Goal: Transaction & Acquisition: Purchase product/service

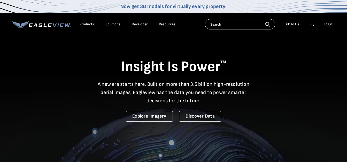
click at [328, 24] on div "Login" at bounding box center [328, 24] width 9 height 5
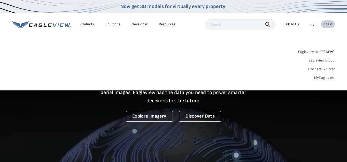
click at [316, 77] on link "MyEagleview" at bounding box center [324, 77] width 21 height 5
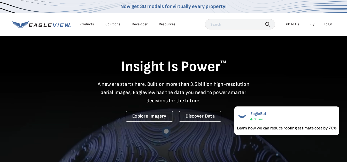
click at [330, 24] on div "Login" at bounding box center [328, 24] width 9 height 5
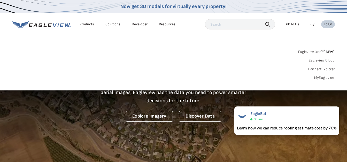
click at [317, 79] on link "MyEagleview" at bounding box center [324, 77] width 21 height 5
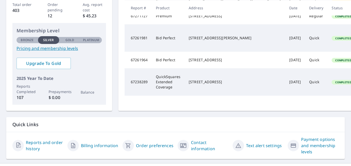
scroll to position [99, 0]
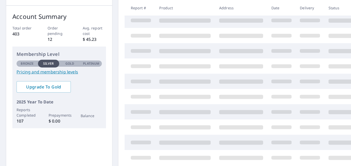
scroll to position [75, 0]
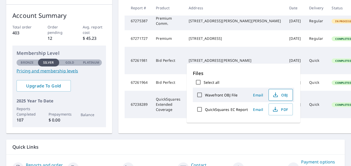
click at [279, 96] on span "OBJ" at bounding box center [280, 95] width 17 height 6
click at [276, 108] on icon "button" at bounding box center [275, 109] width 6 height 6
click at [299, 146] on div "HD Exteriors 404 Monroe St Nokomis, IL 62075 Account Summary Total order 403 Or…" at bounding box center [175, 78] width 351 height 213
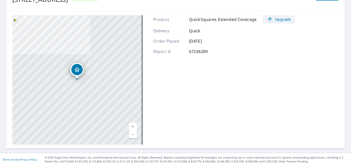
click at [279, 19] on span "Upgrade" at bounding box center [278, 19] width 26 height 6
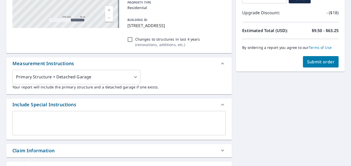
scroll to position [103, 0]
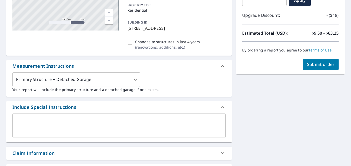
click at [319, 60] on button "Submit order" at bounding box center [321, 64] width 36 height 11
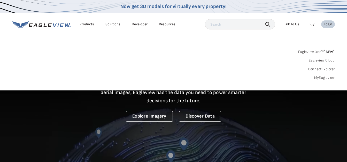
click at [319, 78] on link "MyEagleview" at bounding box center [324, 77] width 21 height 5
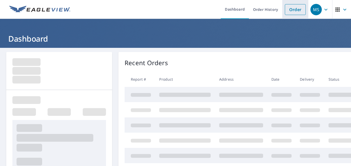
click at [290, 14] on link "Order" at bounding box center [295, 9] width 21 height 11
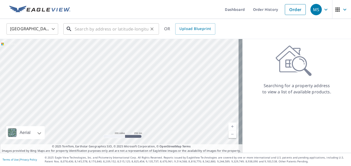
click at [92, 29] on input "text" at bounding box center [112, 29] width 74 height 14
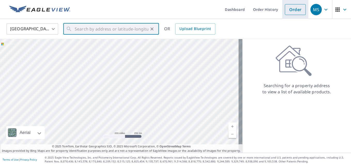
click at [287, 12] on link "Order" at bounding box center [295, 9] width 21 height 11
click at [112, 30] on input "text" at bounding box center [112, 29] width 74 height 14
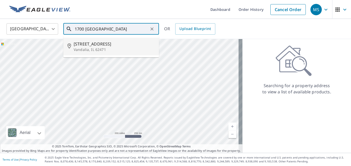
click at [88, 52] on p "Vandalia, IL 62471" at bounding box center [114, 49] width 81 height 5
type input "[STREET_ADDRESS]"
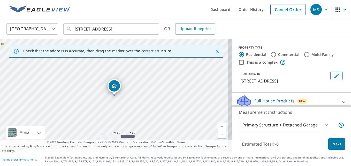
click at [215, 53] on icon "Close" at bounding box center [217, 51] width 5 height 5
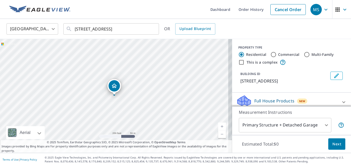
click at [218, 126] on link "Current Level 17, Zoom In" at bounding box center [222, 126] width 8 height 8
click at [218, 126] on link "Current Level 18, Zoom In" at bounding box center [222, 126] width 8 height 8
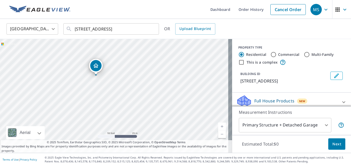
drag, startPoint x: 200, startPoint y: 113, endPoint x: 182, endPoint y: 93, distance: 27.2
click at [182, 93] on div "[STREET_ADDRESS]" at bounding box center [116, 96] width 232 height 114
click at [311, 127] on body "MS MS Dashboard Order History Cancel Order MS [GEOGRAPHIC_DATA] [GEOGRAPHIC_DAT…" at bounding box center [175, 83] width 351 height 166
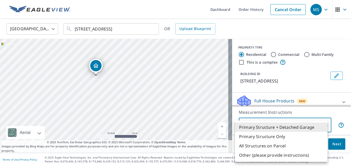
click at [288, 135] on li "Primary Structure Only" at bounding box center [281, 136] width 92 height 9
type input "2"
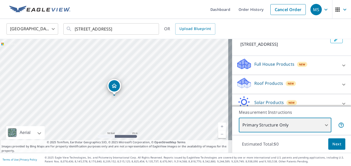
scroll to position [29, 0]
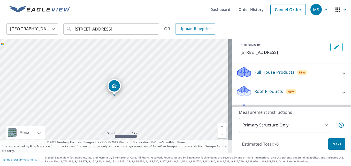
click at [323, 91] on div "Roof Products New" at bounding box center [286, 92] width 101 height 15
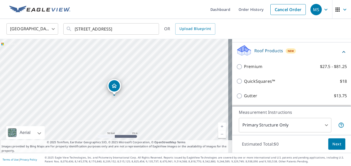
scroll to position [72, 0]
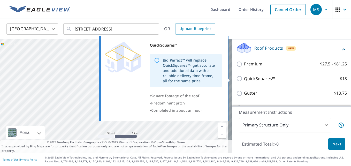
click at [253, 78] on p "QuickSquares™" at bounding box center [259, 78] width 31 height 6
click at [244, 78] on input "QuickSquares™ $18" at bounding box center [240, 78] width 8 height 6
checkbox input "true"
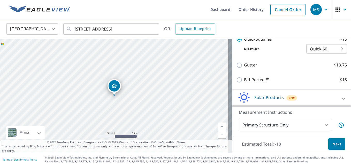
scroll to position [138, 0]
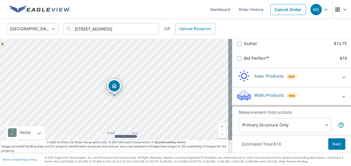
click at [332, 144] on span "Next" at bounding box center [336, 144] width 9 height 6
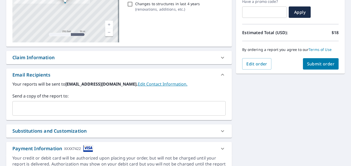
scroll to position [71, 0]
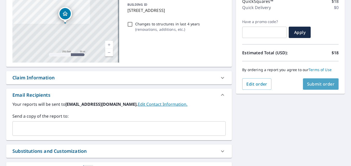
click at [314, 82] on span "Submit order" at bounding box center [321, 84] width 28 height 6
